Goal: Task Accomplishment & Management: Use online tool/utility

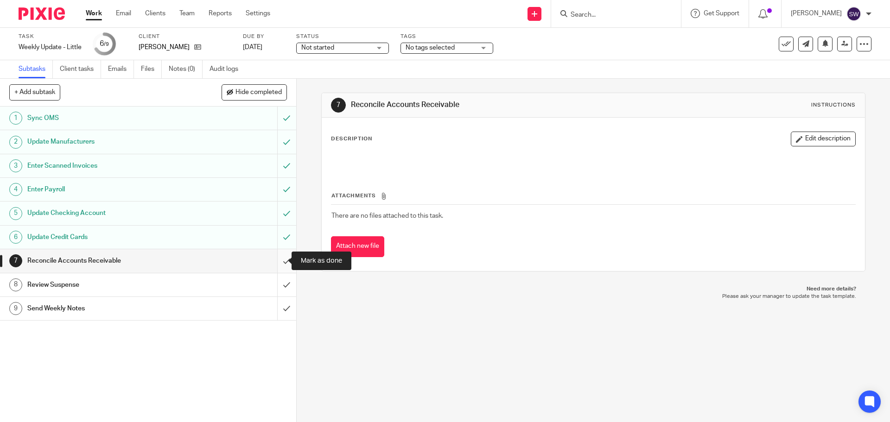
click at [278, 254] on input "submit" at bounding box center [148, 260] width 296 height 23
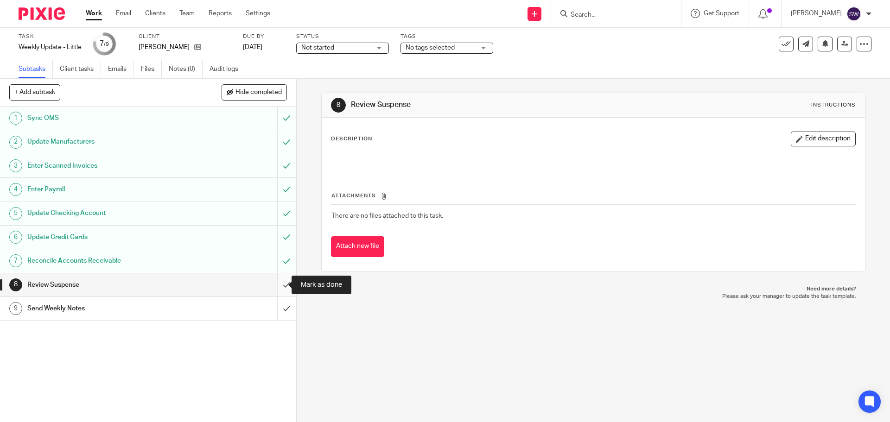
click at [277, 290] on input "submit" at bounding box center [148, 284] width 296 height 23
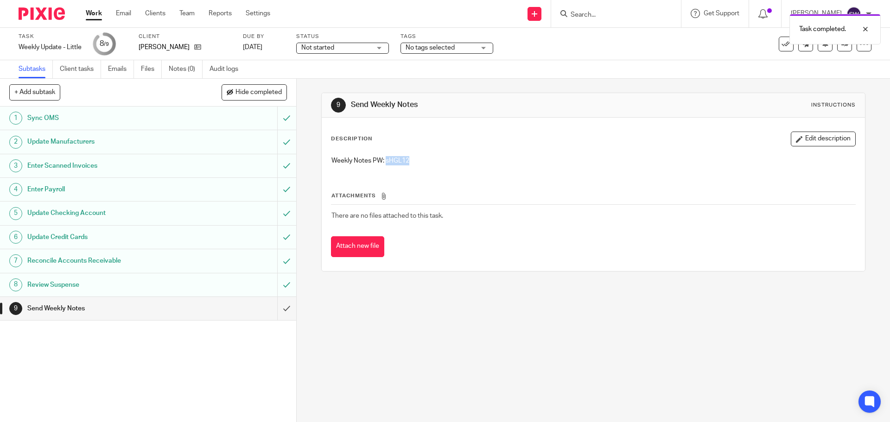
drag, startPoint x: 419, startPoint y: 160, endPoint x: 415, endPoint y: 224, distance: 64.5
click at [384, 161] on p "Weekly Notes PW: sHGL12" at bounding box center [592, 160] width 523 height 9
copy p "sHGL12"
click at [464, 285] on div "9 Send Weekly Notes Instructions Description Edit description Weekly Notes PW: …" at bounding box center [593, 182] width 544 height 207
click at [272, 315] on input "submit" at bounding box center [148, 308] width 296 height 23
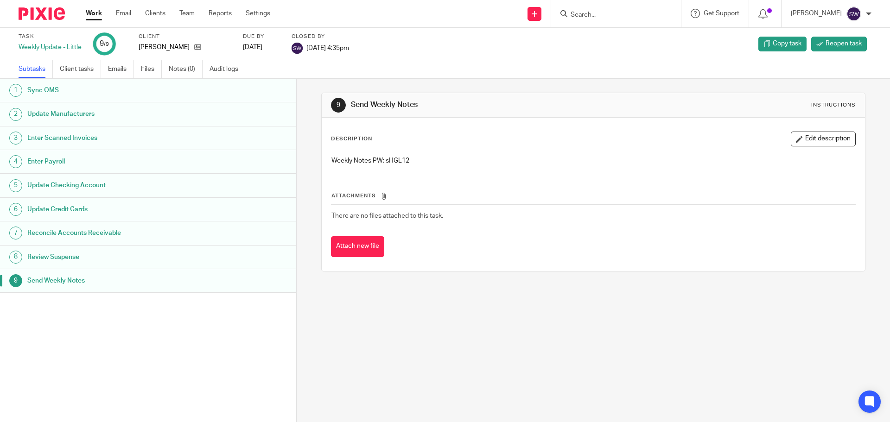
click at [86, 18] on link "Work" at bounding box center [94, 13] width 16 height 9
